Goal: Information Seeking & Learning: Learn about a topic

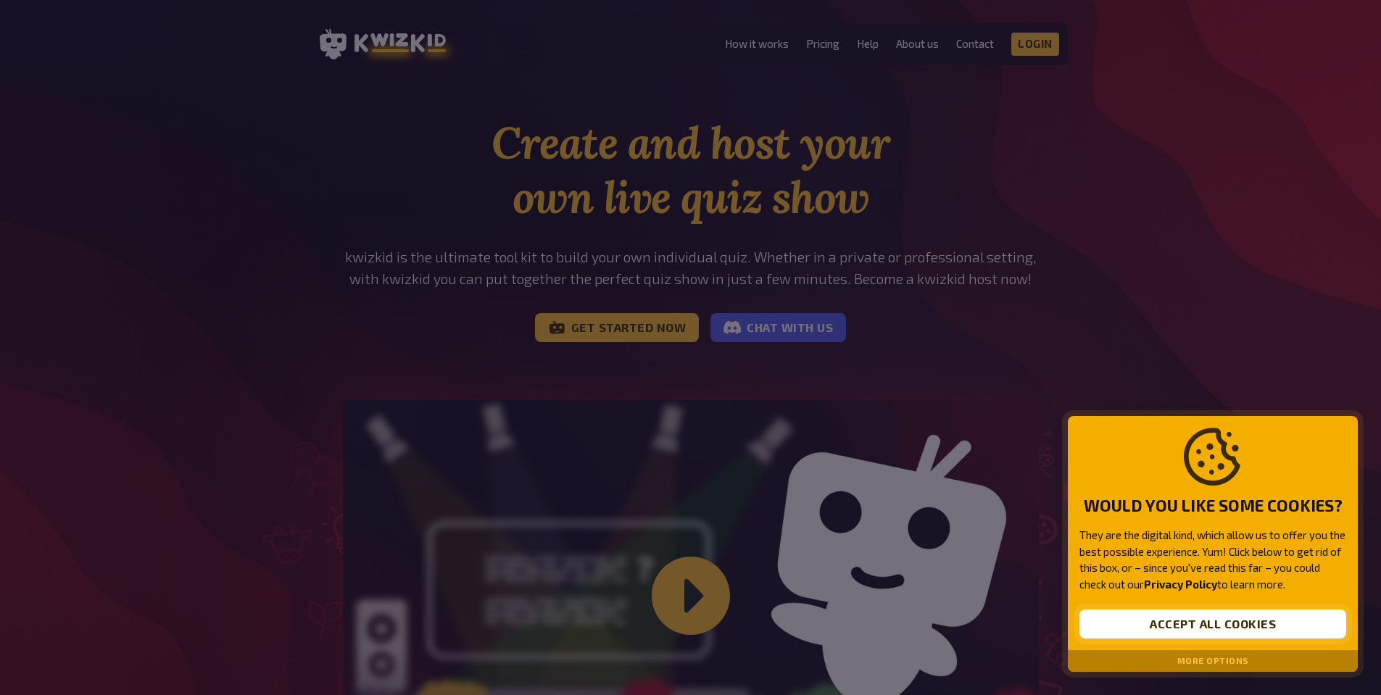
click at [1183, 629] on button "Accept all cookies" at bounding box center [1212, 624] width 267 height 29
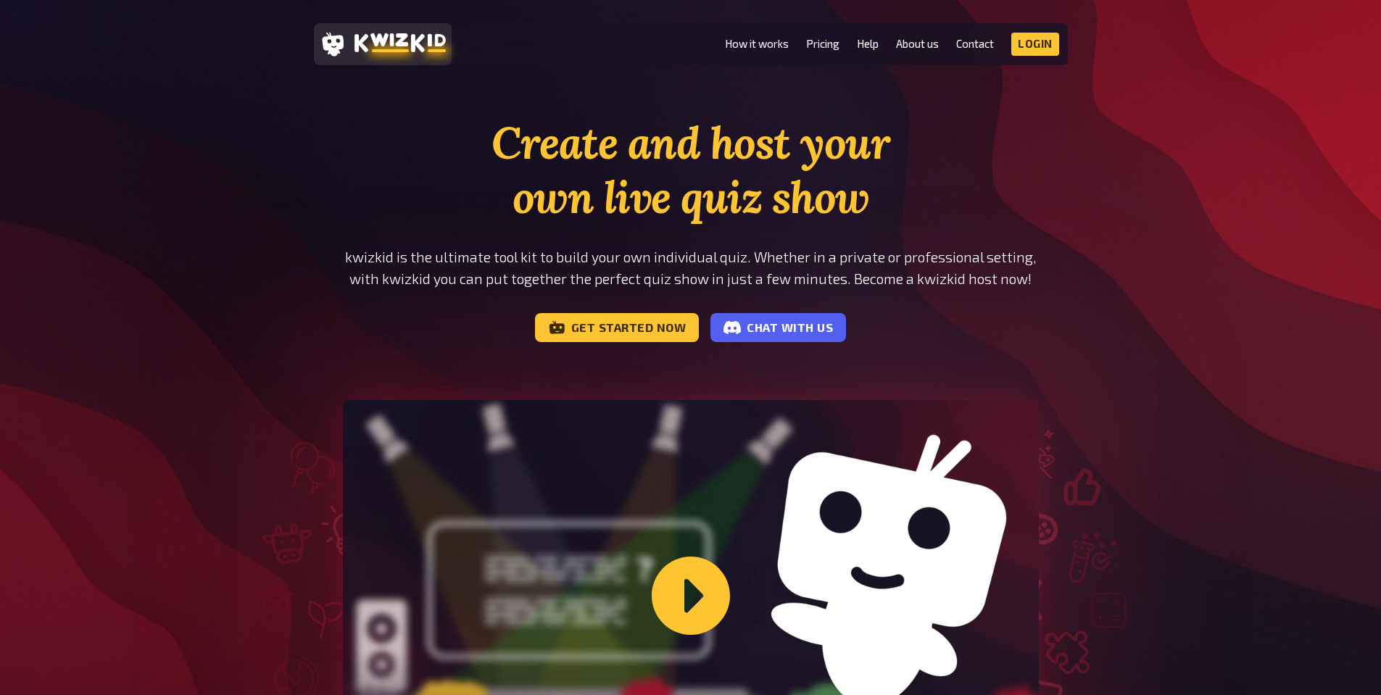
click at [364, 38] on icon at bounding box center [399, 42] width 91 height 19
click at [768, 46] on link "How it works" at bounding box center [757, 44] width 64 height 12
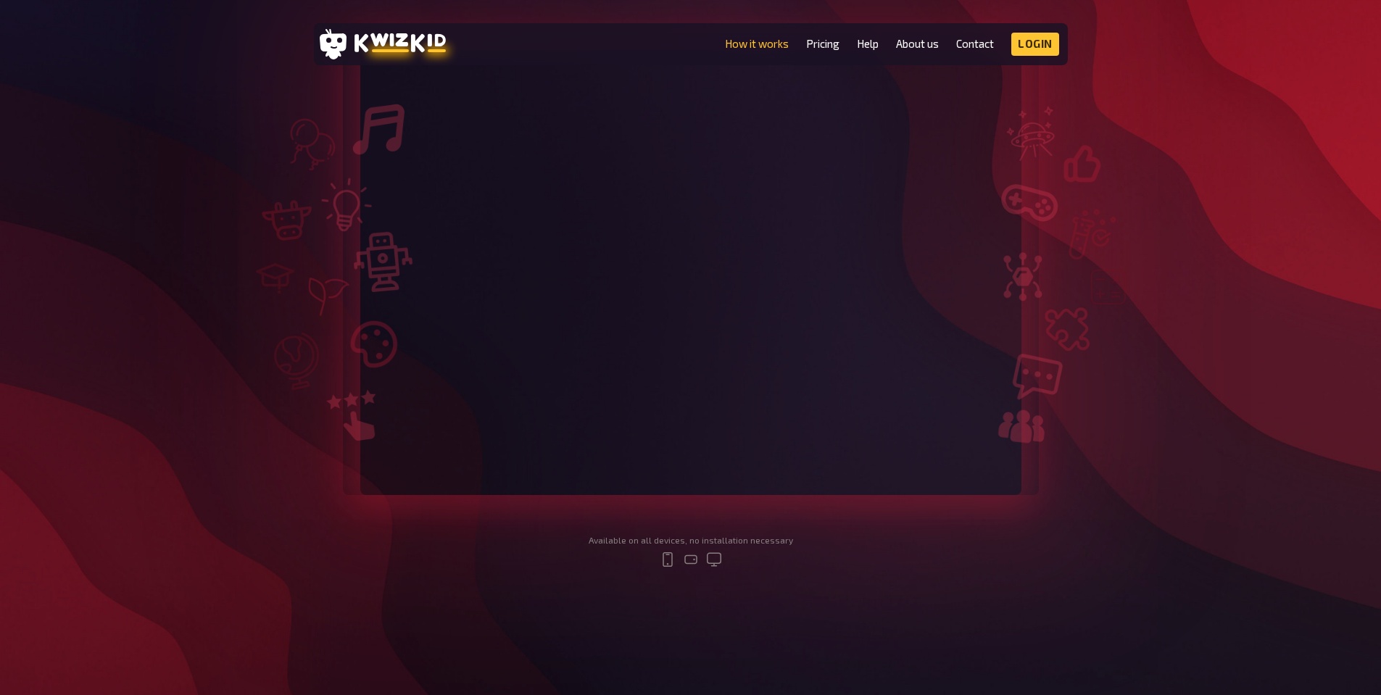
scroll to position [72, 0]
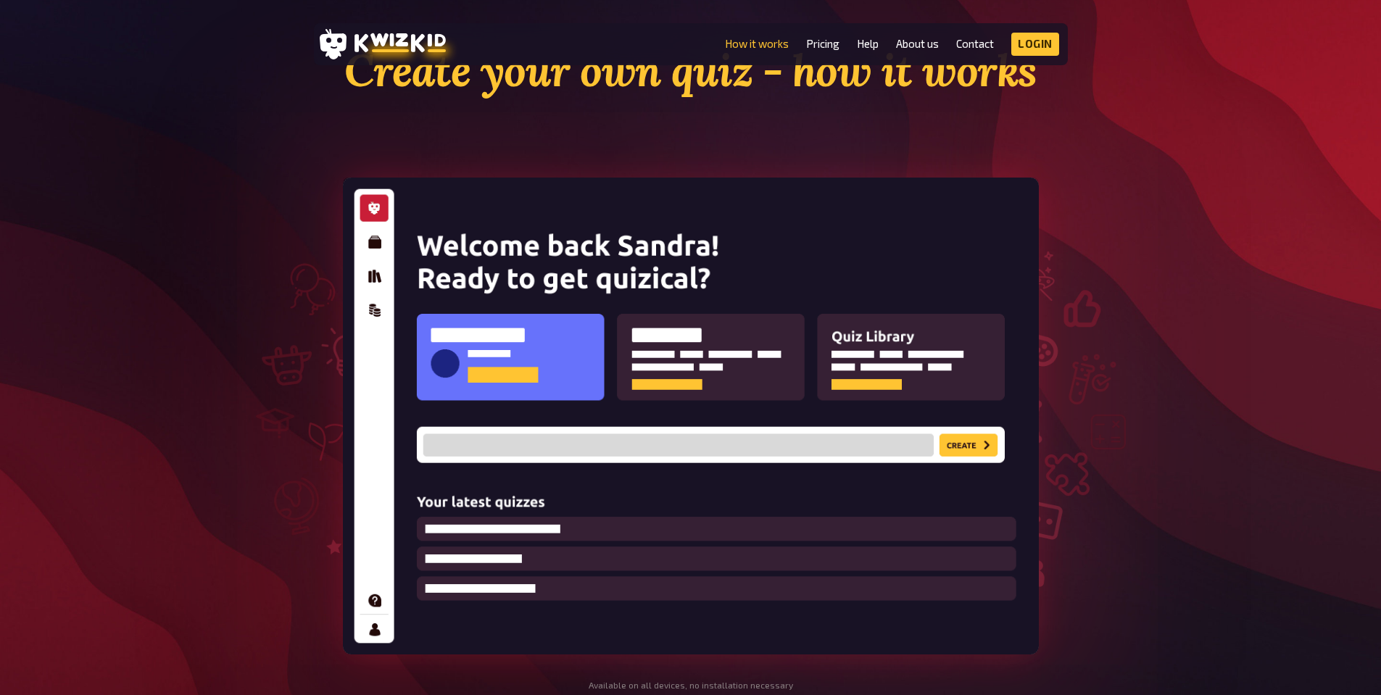
click at [693, 349] on img at bounding box center [691, 416] width 696 height 477
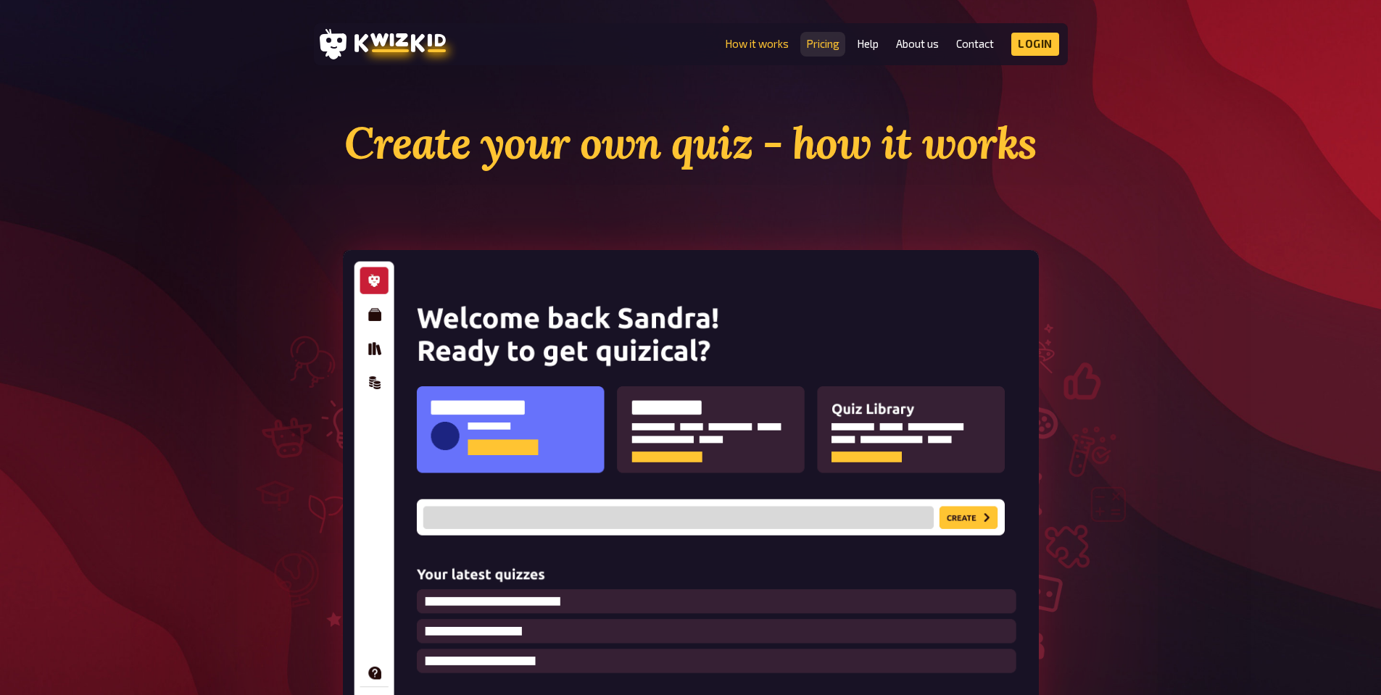
click at [813, 44] on link "Pricing" at bounding box center [822, 44] width 33 height 12
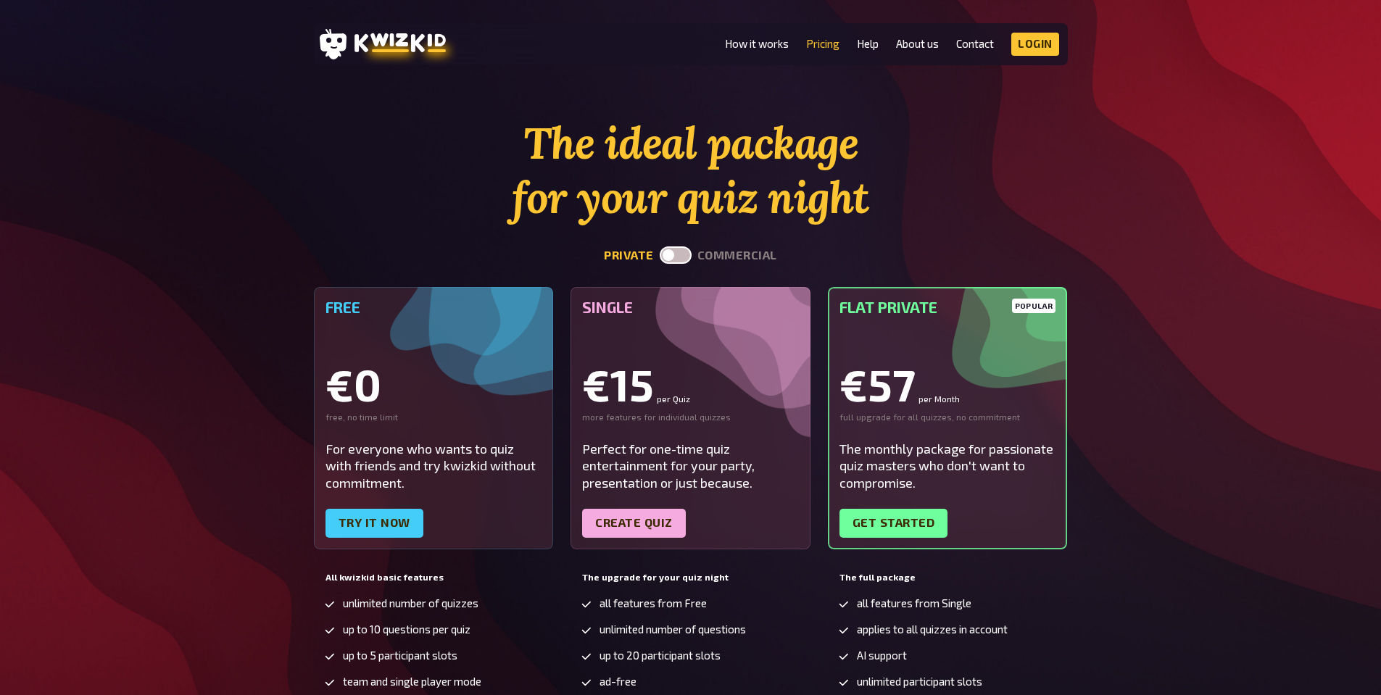
click at [1184, 290] on div "The ideal package for your quiz night private commercial Free €0 free, no time …" at bounding box center [690, 483] width 1381 height 734
click at [671, 258] on label at bounding box center [676, 254] width 32 height 17
click at [660, 246] on input "checkbox" at bounding box center [659, 246] width 1 height 1
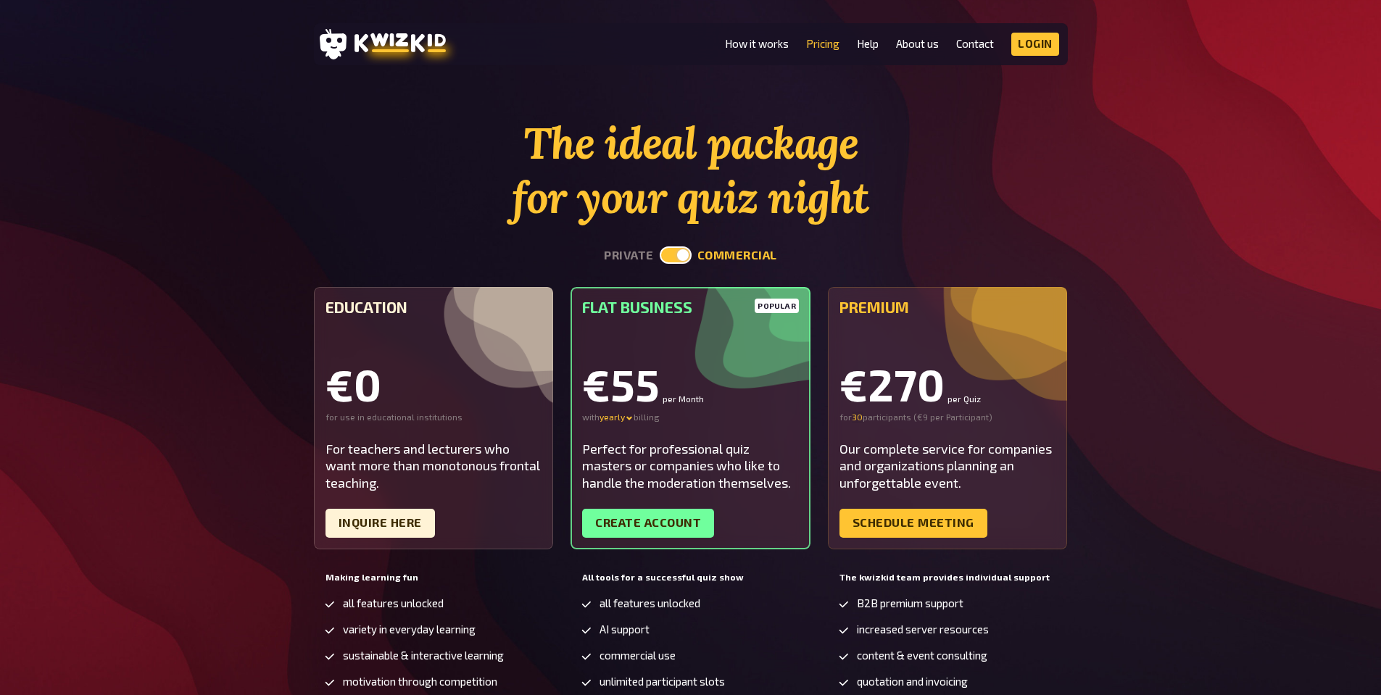
click at [678, 256] on label at bounding box center [676, 254] width 32 height 17
click at [660, 246] on input "checkbox" at bounding box center [659, 246] width 1 height 1
checkbox input "false"
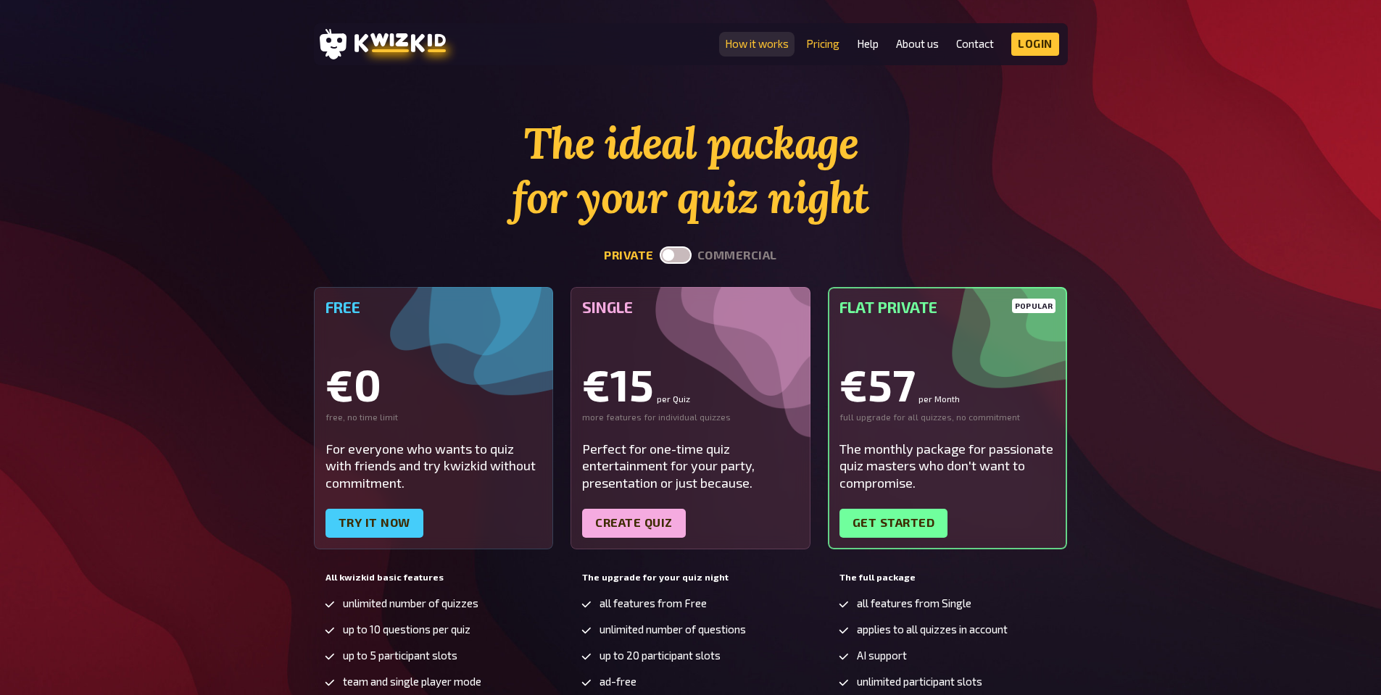
click at [750, 43] on link "How it works" at bounding box center [757, 44] width 64 height 12
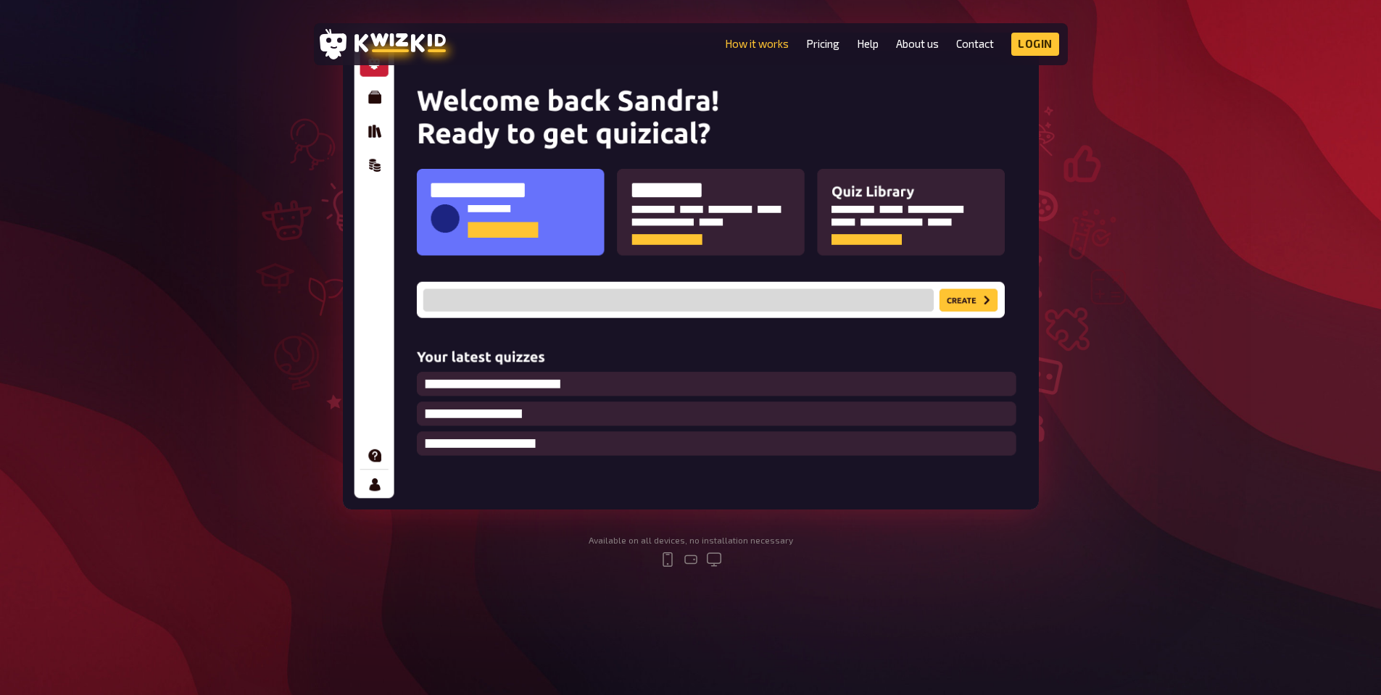
scroll to position [145, 0]
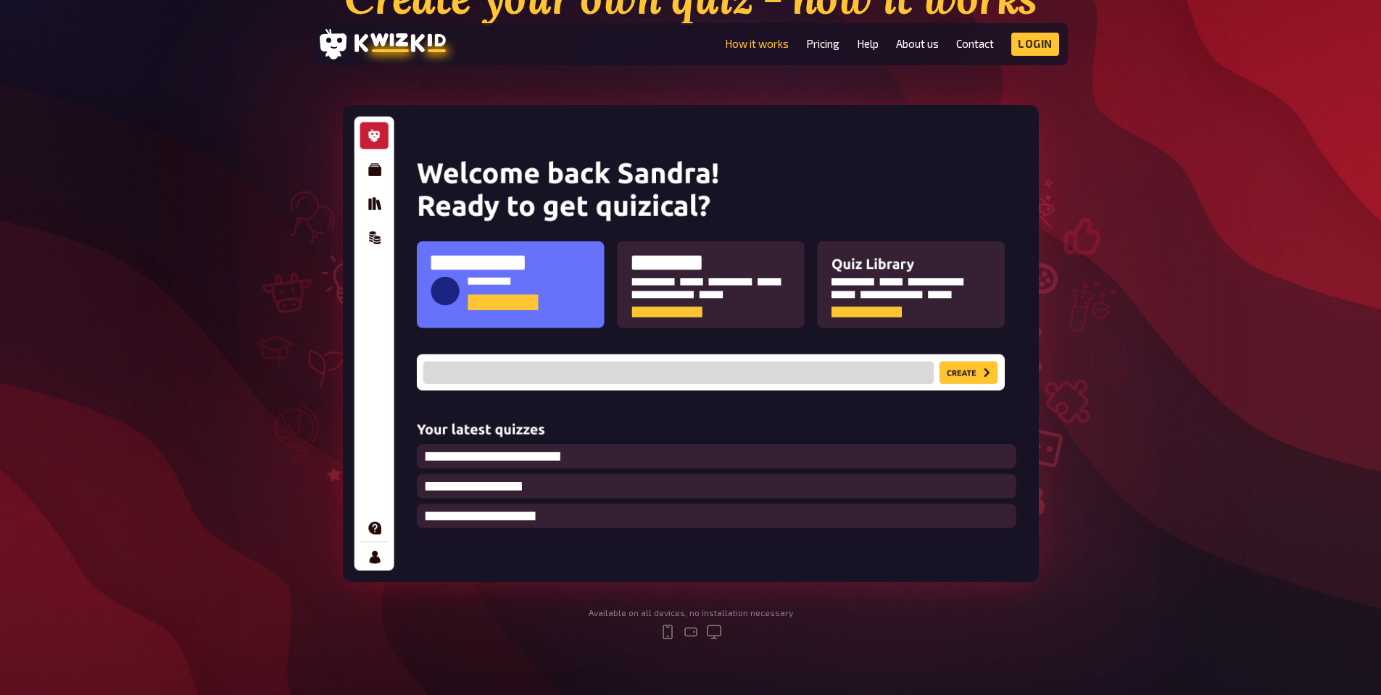
click at [372, 173] on img at bounding box center [691, 343] width 696 height 477
click at [383, 136] on img at bounding box center [691, 343] width 696 height 477
click at [376, 208] on img at bounding box center [691, 343] width 696 height 477
click at [373, 256] on img at bounding box center [691, 343] width 696 height 477
click at [377, 234] on img at bounding box center [691, 343] width 696 height 477
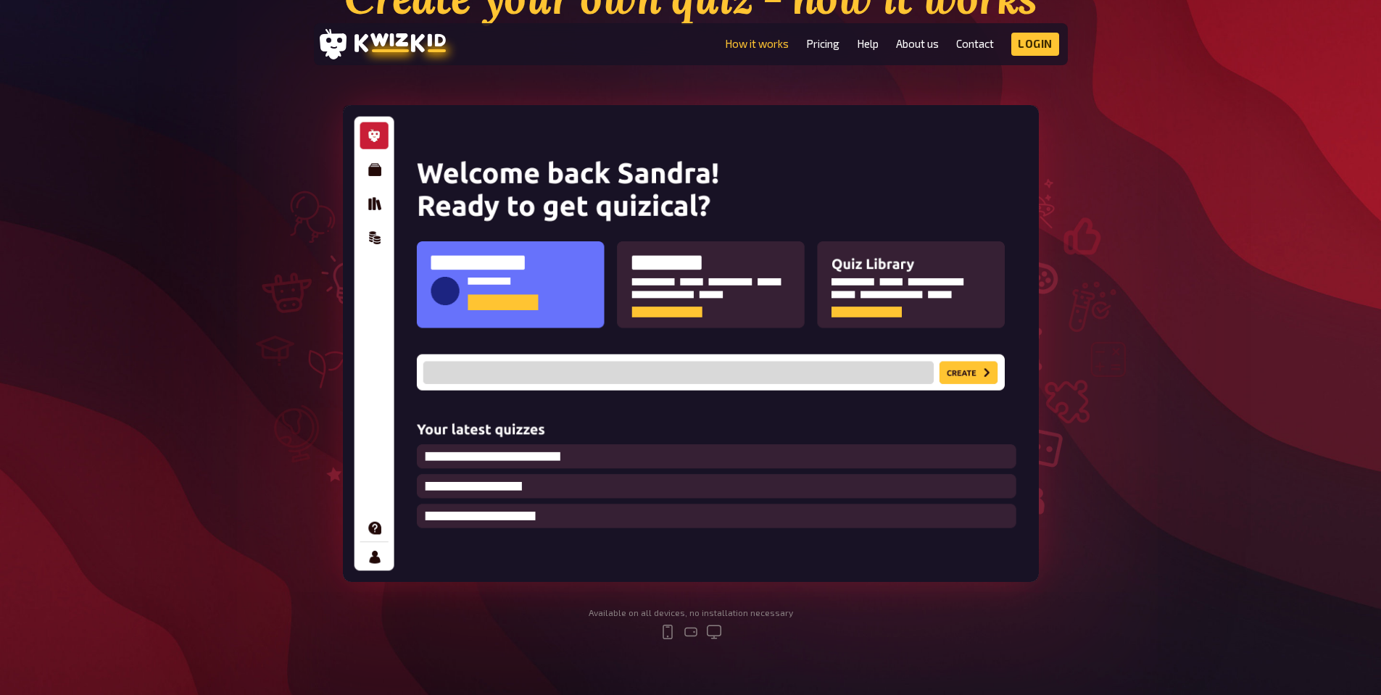
scroll to position [0, 0]
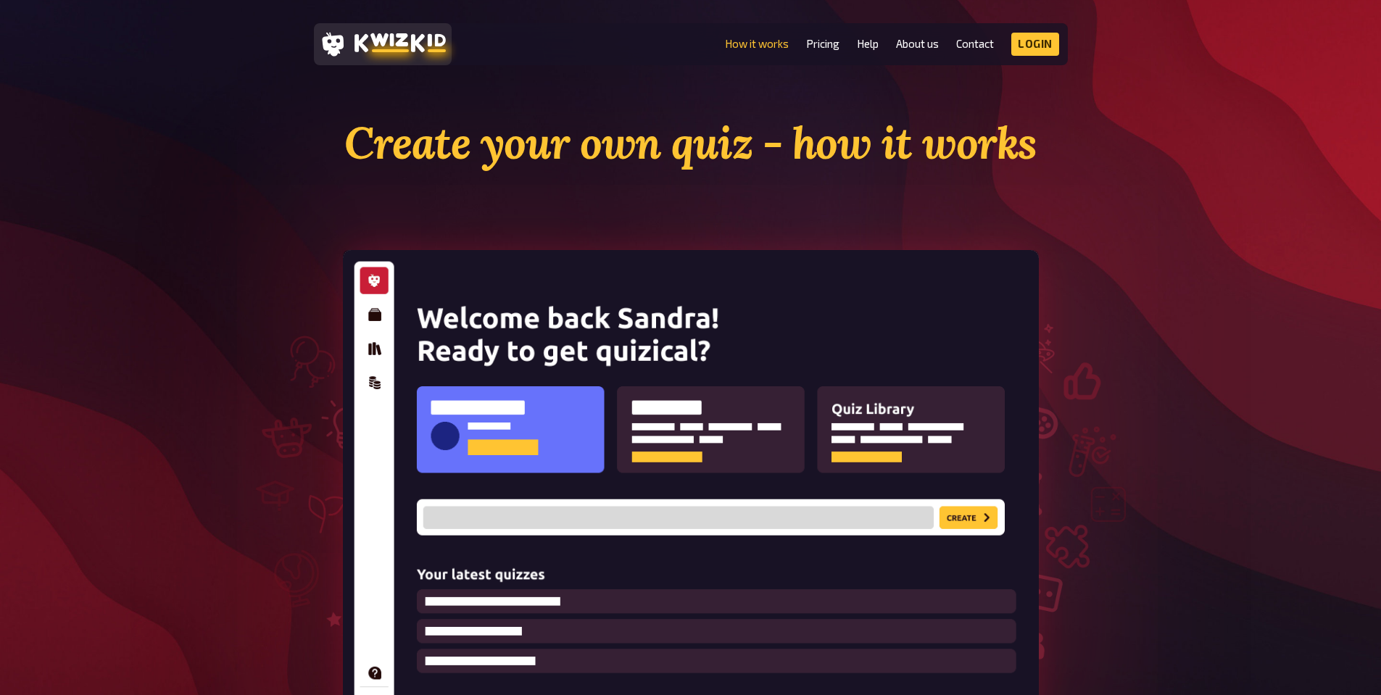
click at [382, 48] on icon at bounding box center [399, 43] width 91 height 20
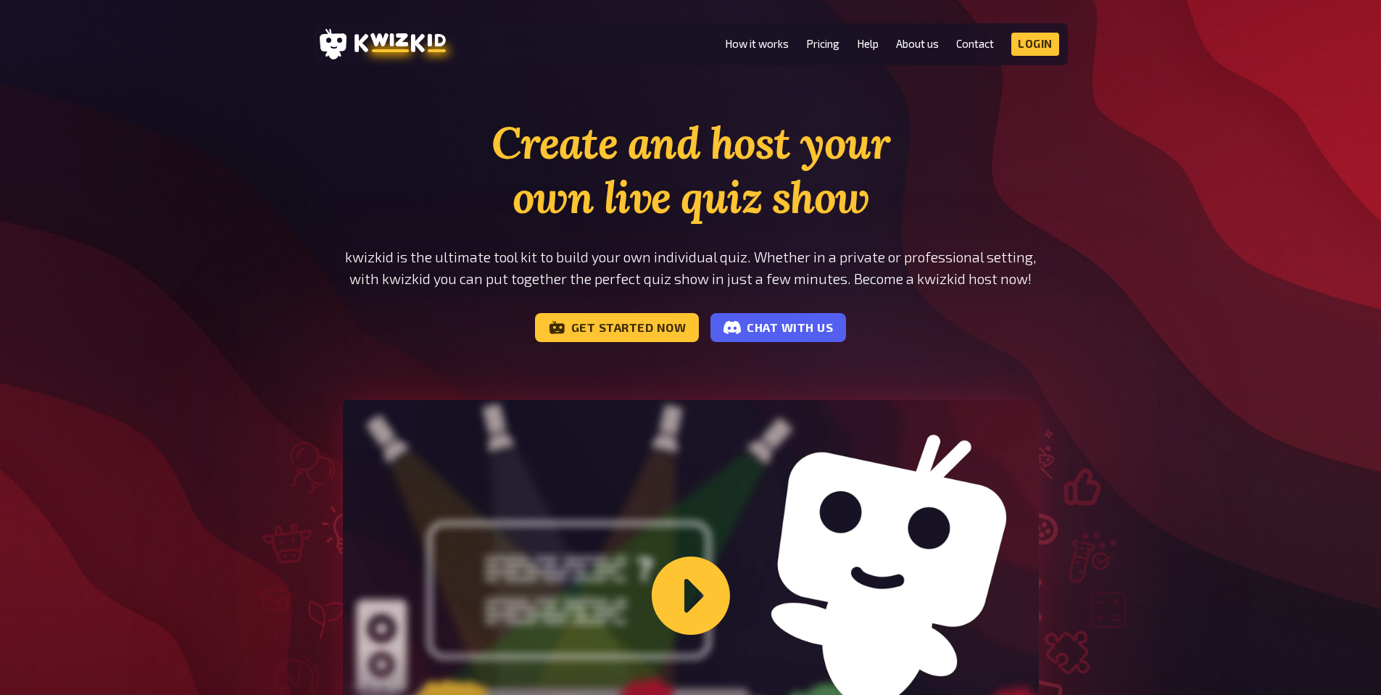
click at [402, 130] on h1 "Create and host your own live quiz show" at bounding box center [691, 170] width 696 height 109
